Goal: Task Accomplishment & Management: Use online tool/utility

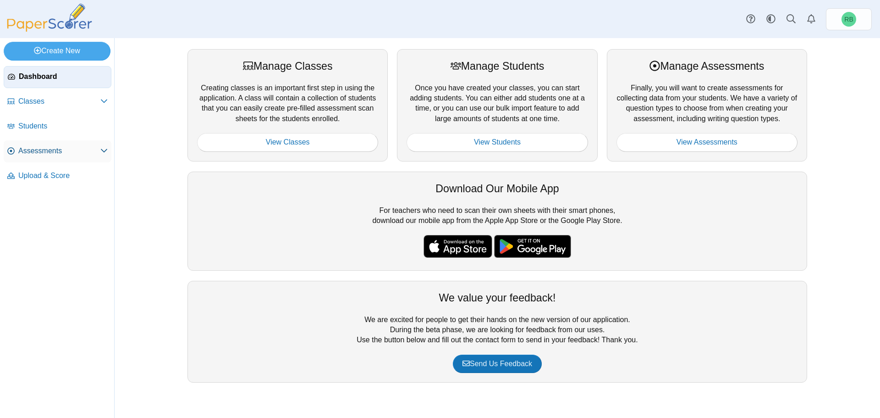
click at [56, 149] on span "Assessments" at bounding box center [59, 151] width 82 height 10
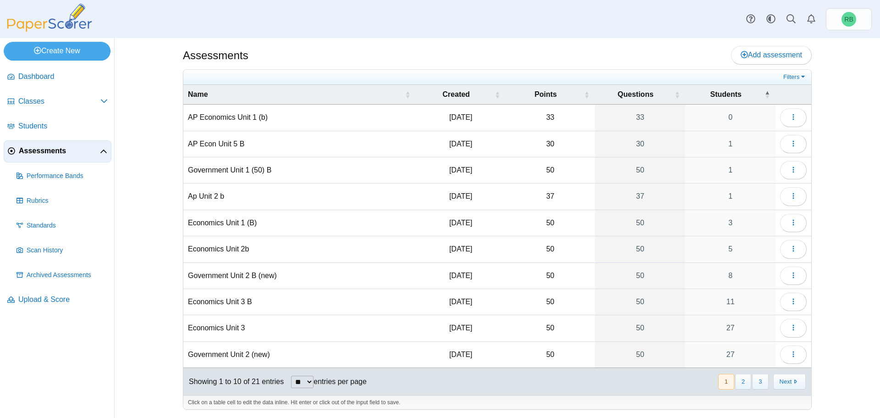
scroll to position [4, 0]
click at [743, 380] on button "2" at bounding box center [743, 380] width 16 height 15
click at [646, 328] on link "50" at bounding box center [640, 328] width 90 height 26
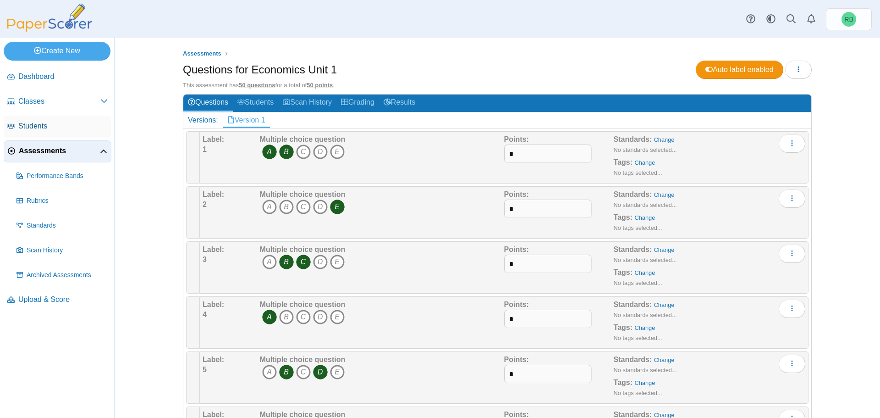
click at [40, 129] on span "Students" at bounding box center [62, 126] width 89 height 10
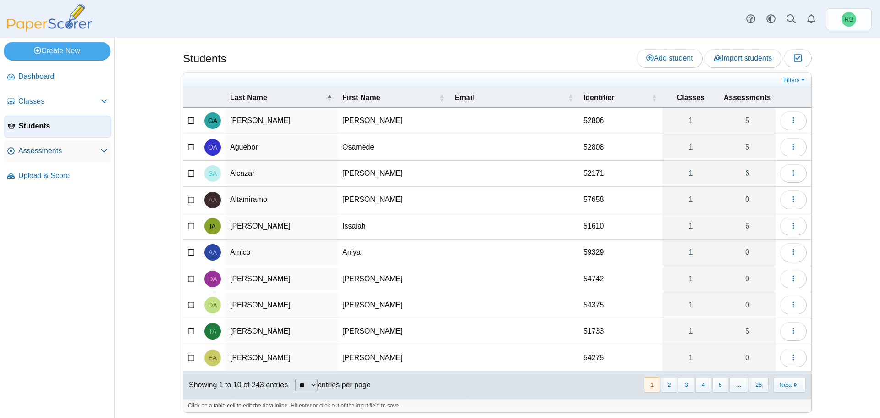
click at [39, 154] on span "Assessments" at bounding box center [59, 151] width 82 height 10
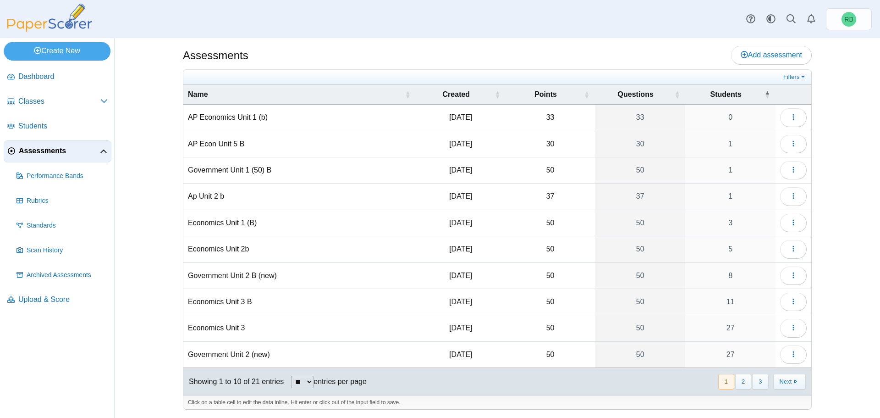
scroll to position [4, 0]
click at [741, 376] on button "2" at bounding box center [743, 380] width 16 height 15
click at [792, 327] on icon "button" at bounding box center [793, 326] width 7 height 7
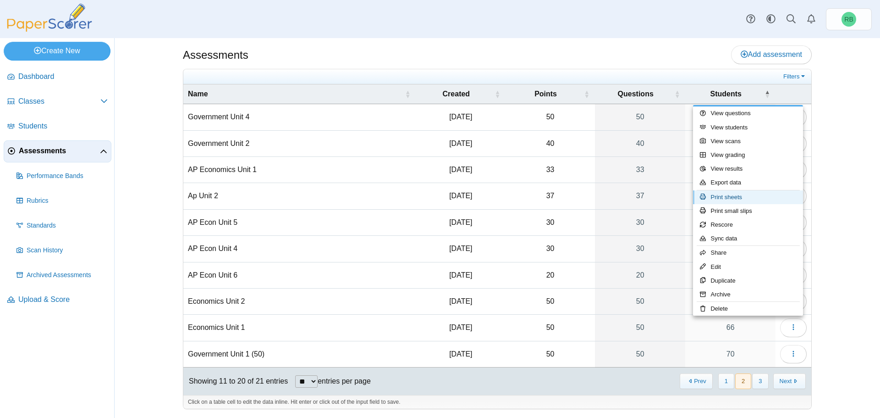
click at [751, 194] on link "Print sheets" at bounding box center [748, 197] width 110 height 14
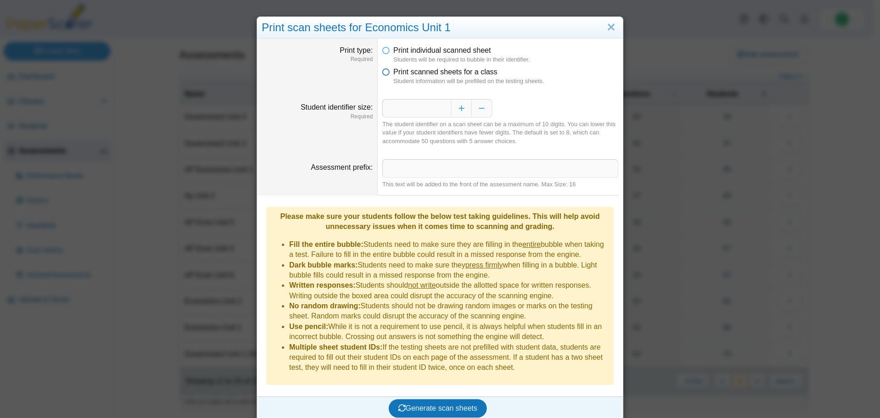
click at [384, 73] on icon at bounding box center [385, 70] width 7 height 6
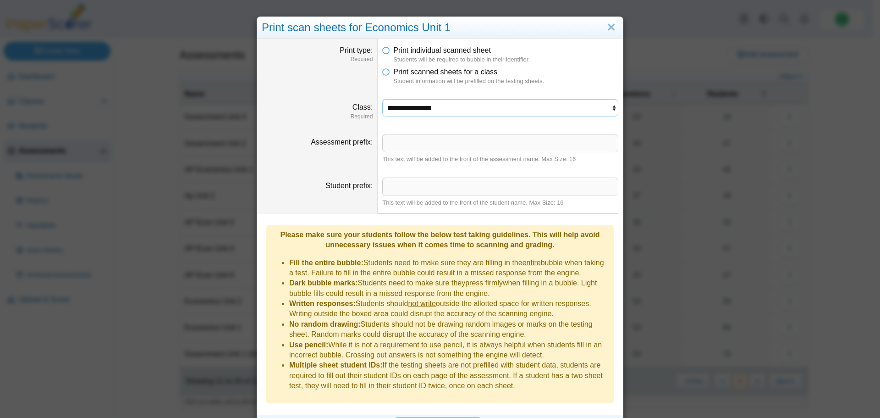
click at [614, 108] on select "**********" at bounding box center [500, 107] width 236 height 17
select select "**********"
click at [382, 99] on select "**********" at bounding box center [500, 107] width 236 height 17
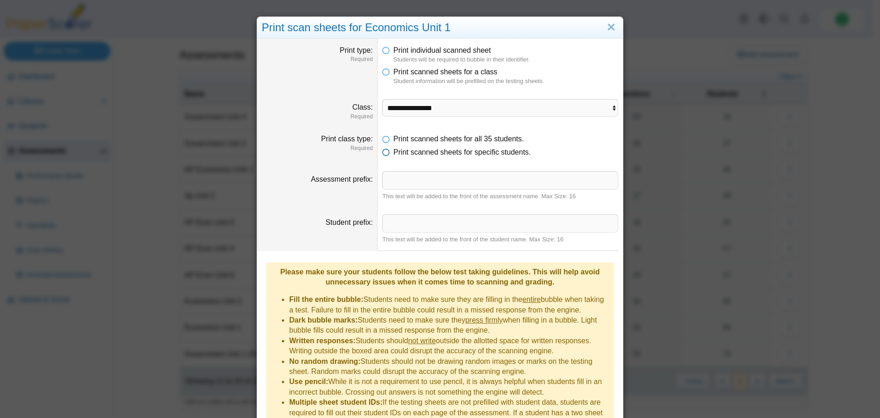
click at [384, 153] on icon at bounding box center [385, 150] width 7 height 6
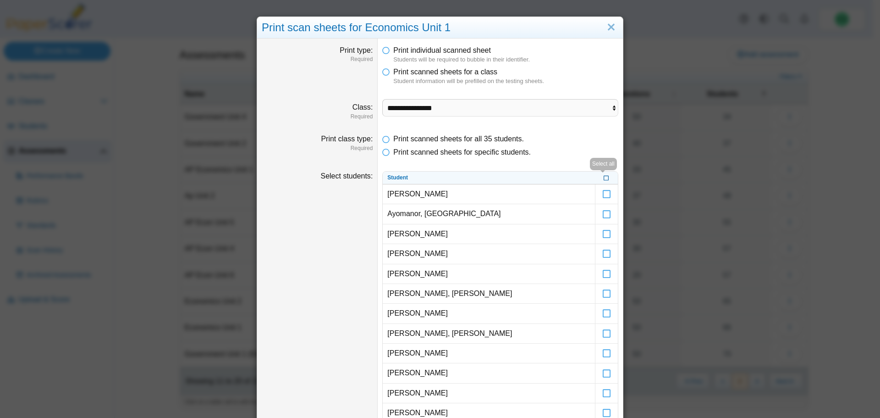
click at [604, 178] on icon at bounding box center [607, 176] width 6 height 5
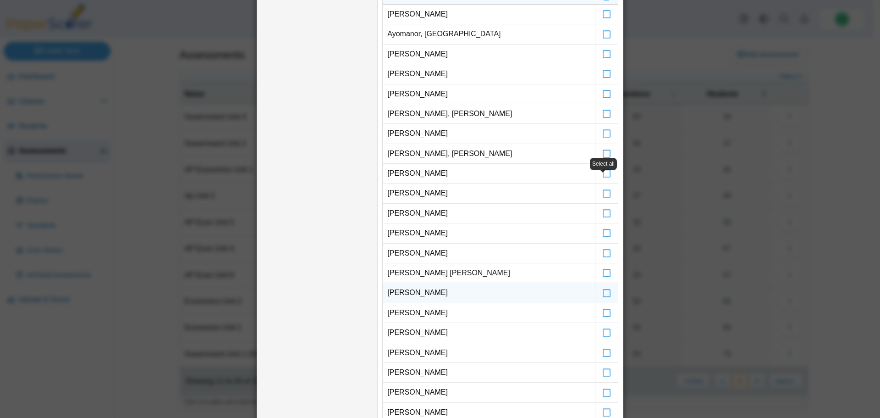
scroll to position [275, 0]
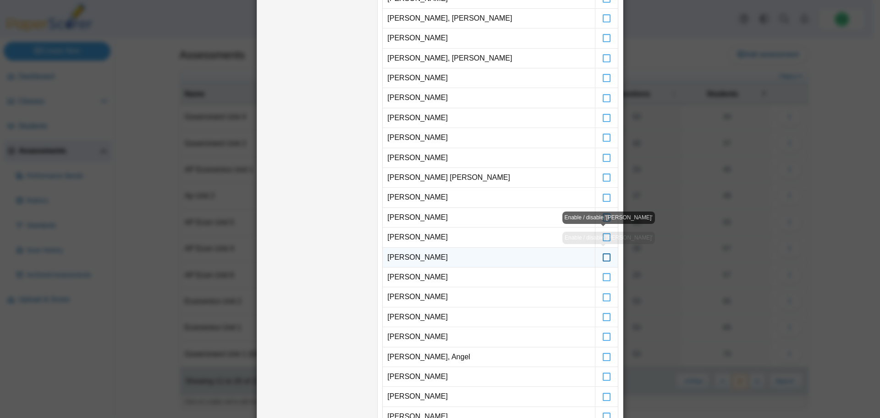
click at [604, 257] on icon at bounding box center [607, 253] width 9 height 8
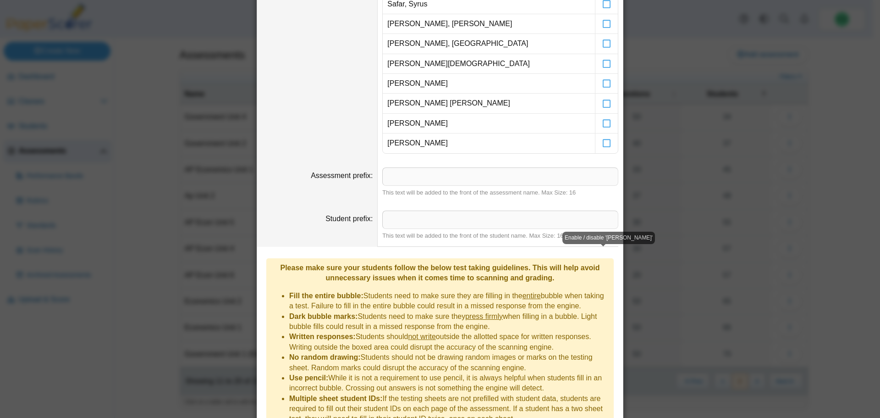
scroll to position [771, 0]
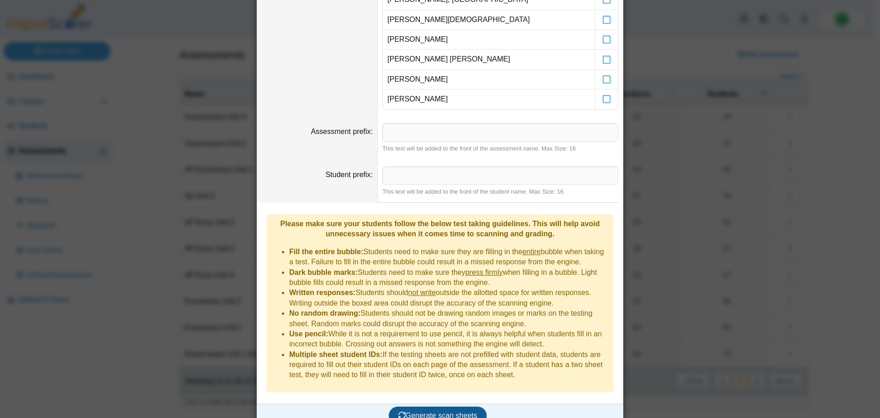
click at [434, 411] on span "Generate scan sheets" at bounding box center [437, 415] width 79 height 8
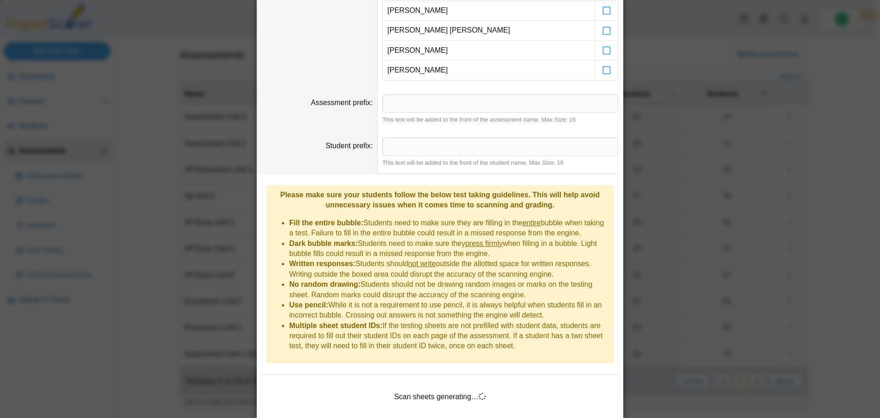
scroll to position [816, 0]
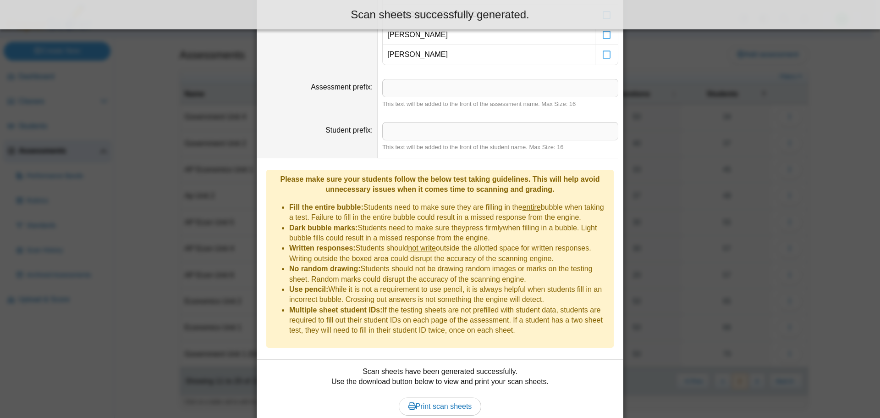
click at [436, 403] on div "Scan sheets have been generated successfully. Use the download button below to …" at bounding box center [440, 396] width 357 height 60
click at [433, 402] on span "Print scan sheets" at bounding box center [441, 406] width 64 height 8
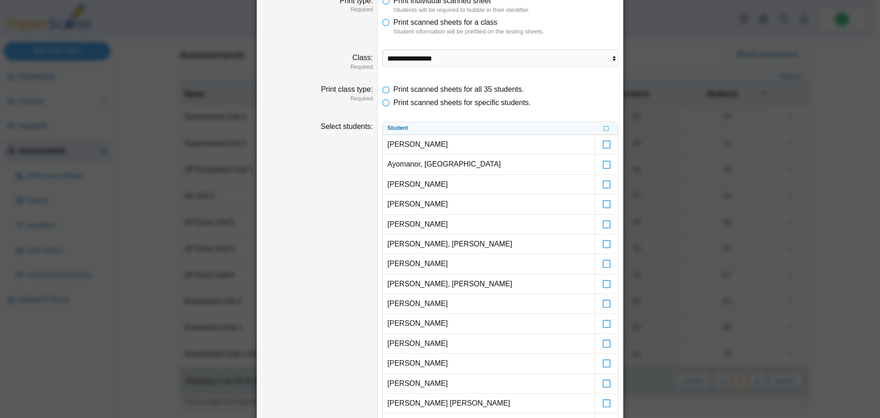
scroll to position [0, 0]
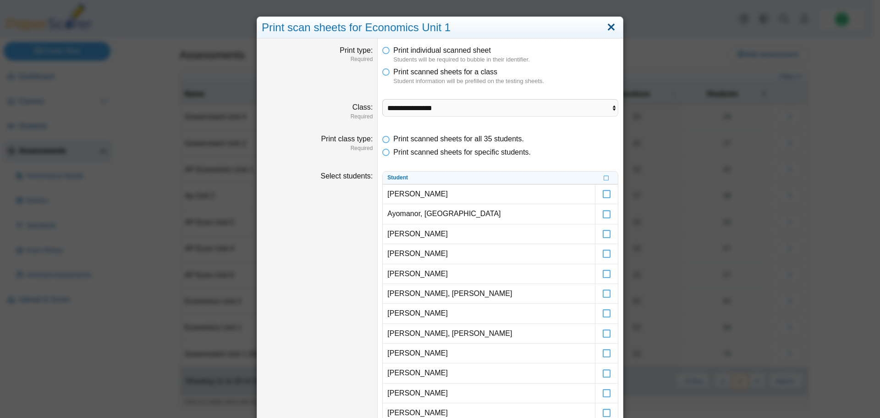
click at [607, 30] on link "Close" at bounding box center [611, 28] width 14 height 16
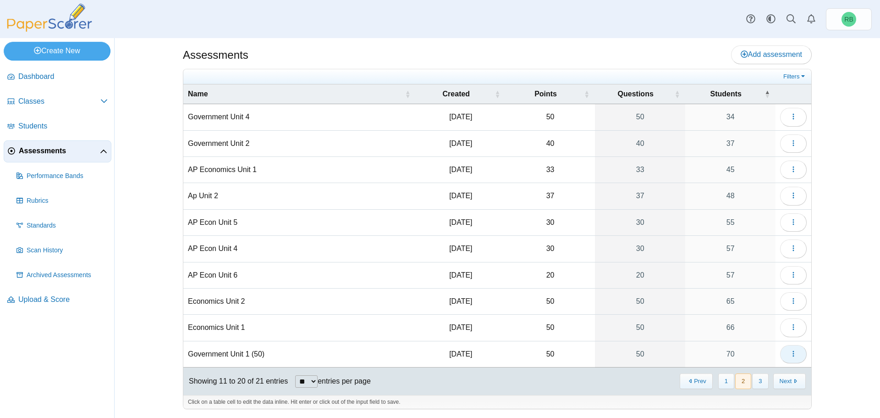
click at [786, 353] on button "button" at bounding box center [793, 354] width 27 height 18
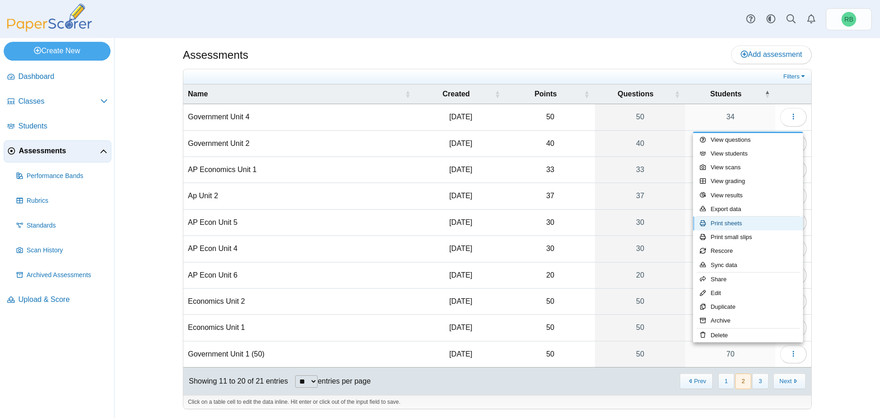
click at [752, 219] on link "Print sheets" at bounding box center [748, 223] width 110 height 14
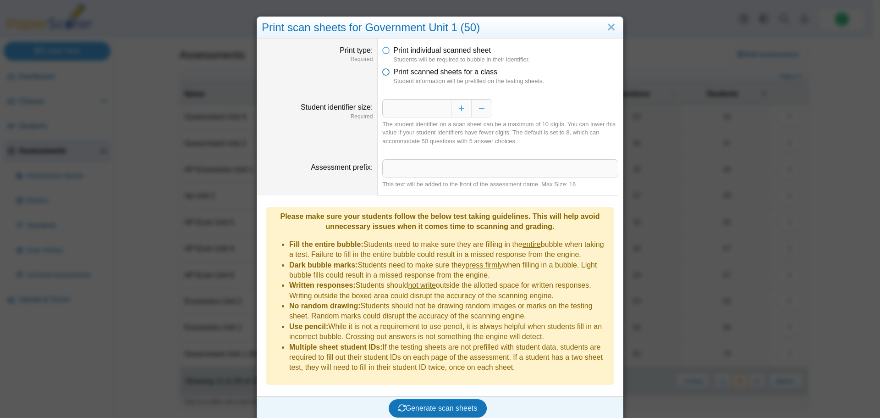
click at [385, 73] on icon at bounding box center [385, 70] width 7 height 6
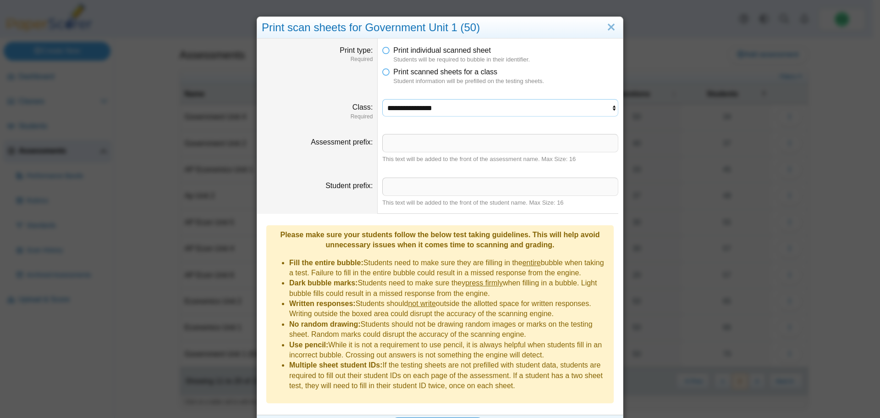
click at [607, 110] on select "**********" at bounding box center [500, 107] width 236 height 17
select select "**********"
click at [382, 99] on select "**********" at bounding box center [500, 107] width 236 height 17
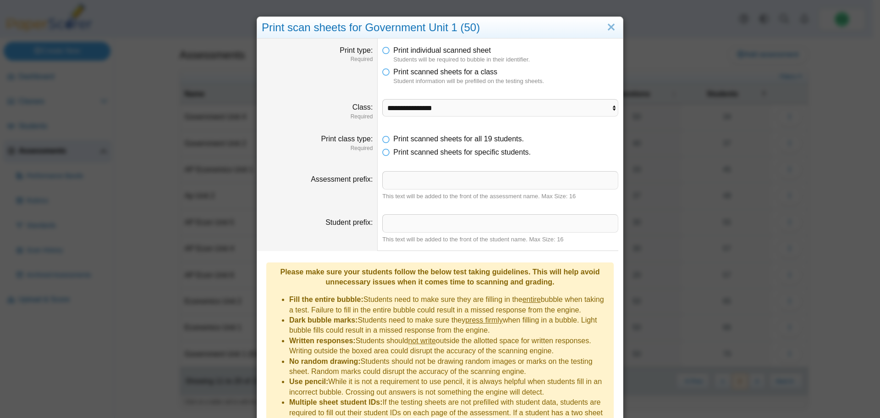
click at [378, 155] on dd "Print scanned sheets for all 19 students. Print scanned sheets for specific stu…" at bounding box center [500, 145] width 245 height 37
click at [382, 154] on icon at bounding box center [385, 150] width 7 height 6
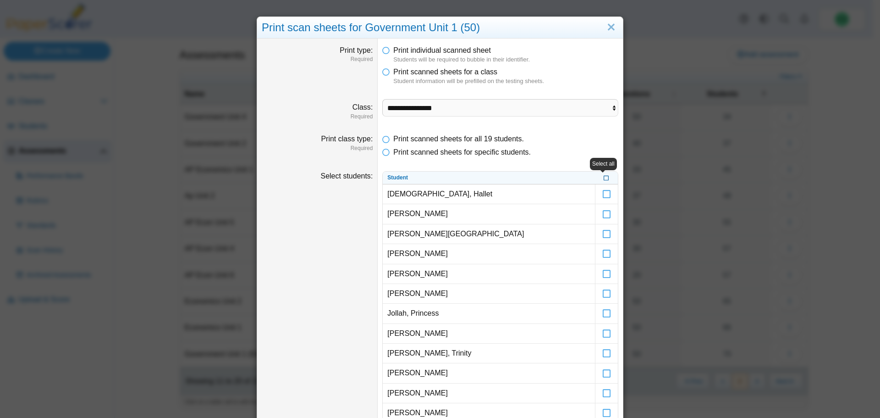
click at [604, 177] on icon at bounding box center [607, 176] width 6 height 5
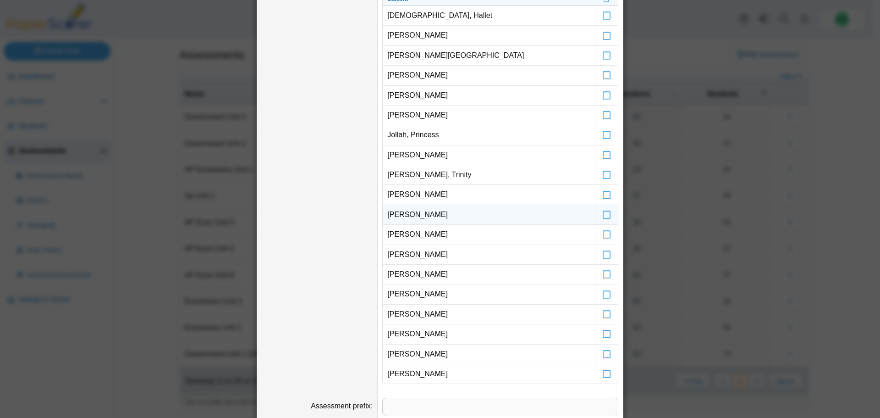
scroll to position [92, 0]
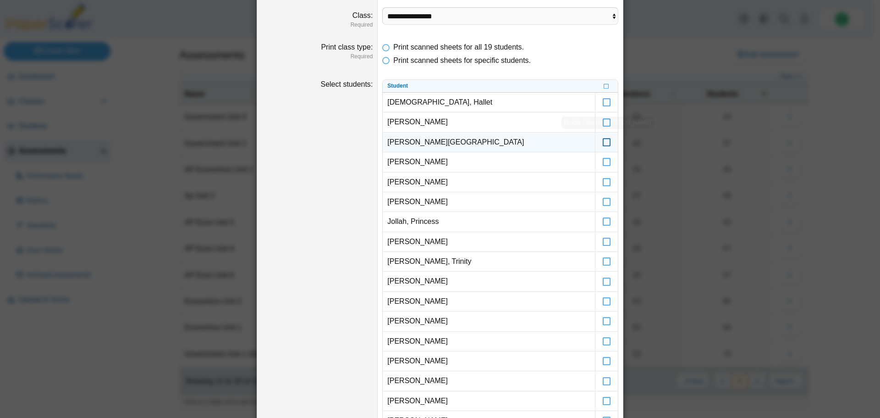
click at [603, 141] on icon at bounding box center [607, 138] width 9 height 8
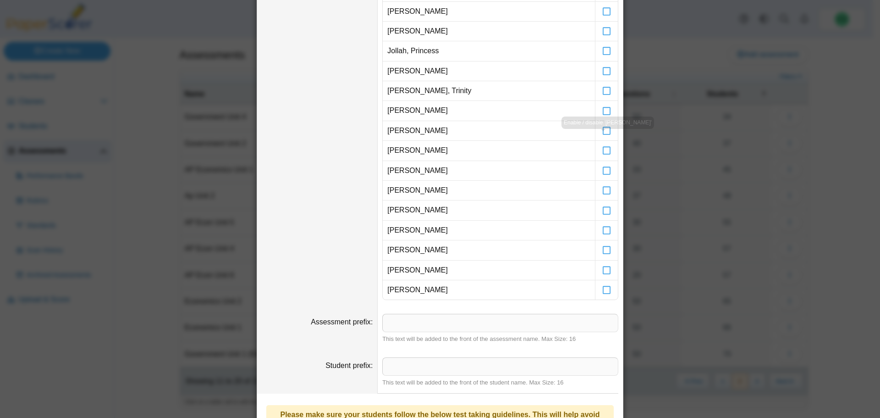
scroll to position [453, 0]
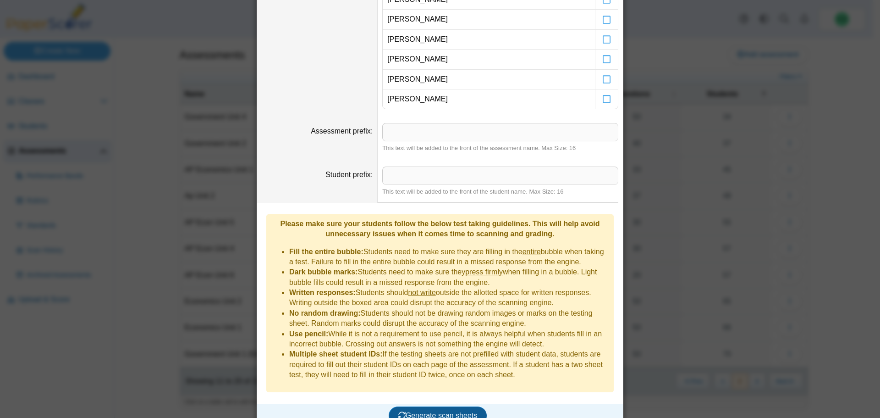
click at [420, 411] on span "Generate scan sheets" at bounding box center [437, 415] width 79 height 8
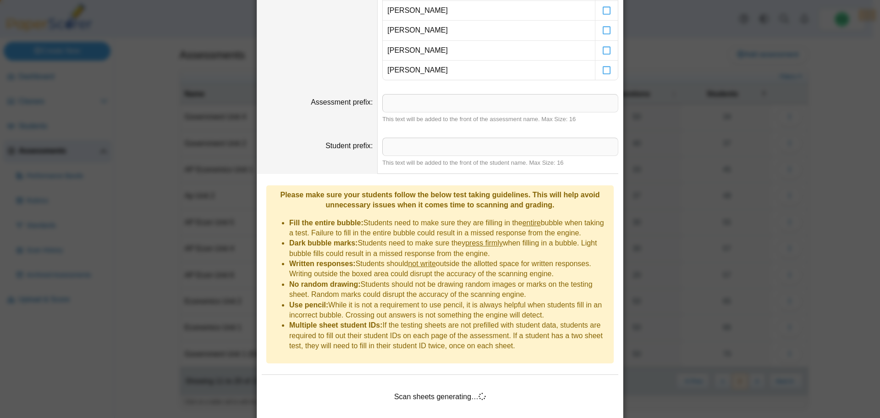
scroll to position [498, 0]
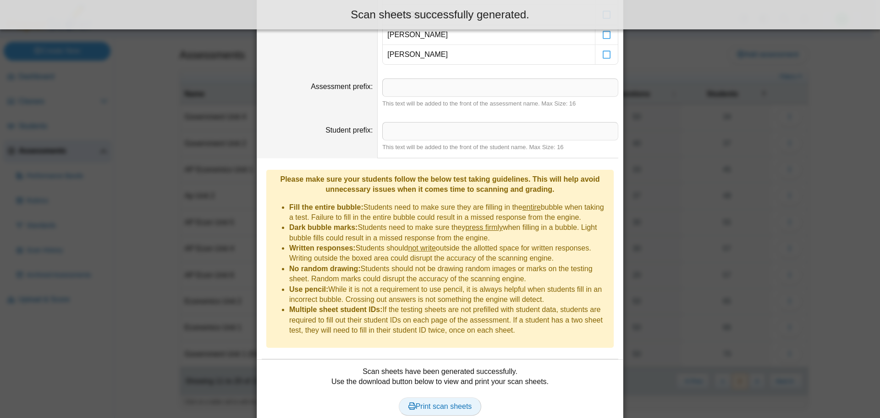
click at [444, 397] on link "Print scan sheets" at bounding box center [440, 406] width 83 height 18
